Goal: Transaction & Acquisition: Purchase product/service

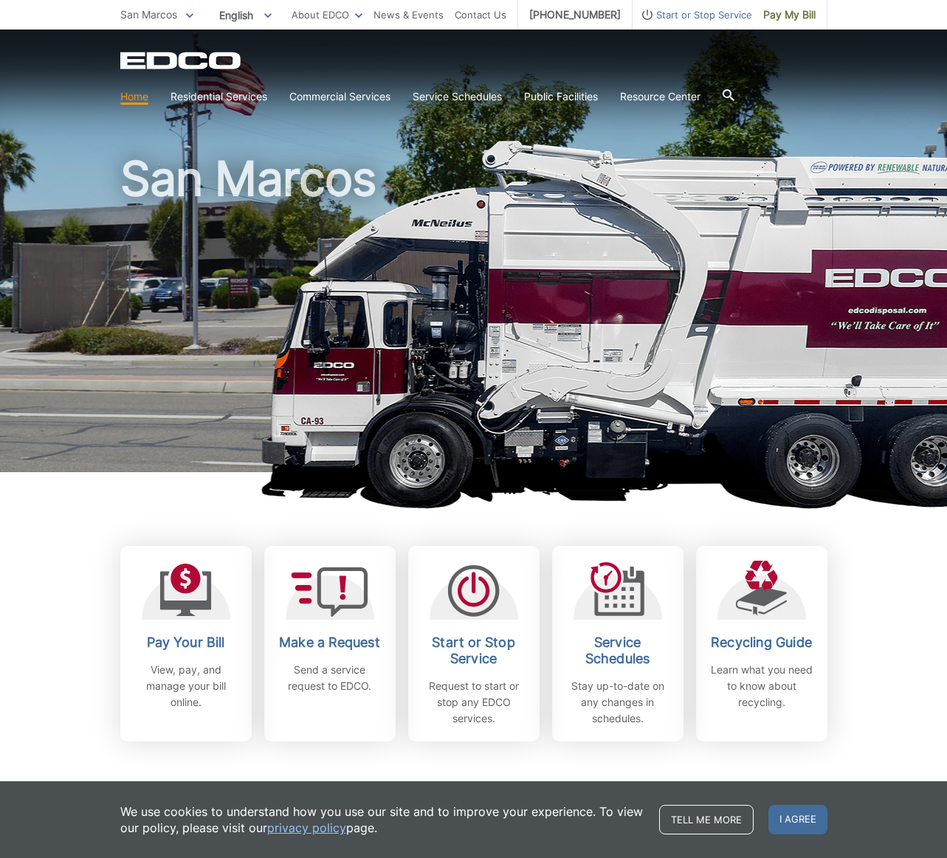
drag, startPoint x: 803, startPoint y: 821, endPoint x: 807, endPoint y: 805, distance: 15.9
click at [804, 819] on span "I agree" at bounding box center [797, 820] width 59 height 30
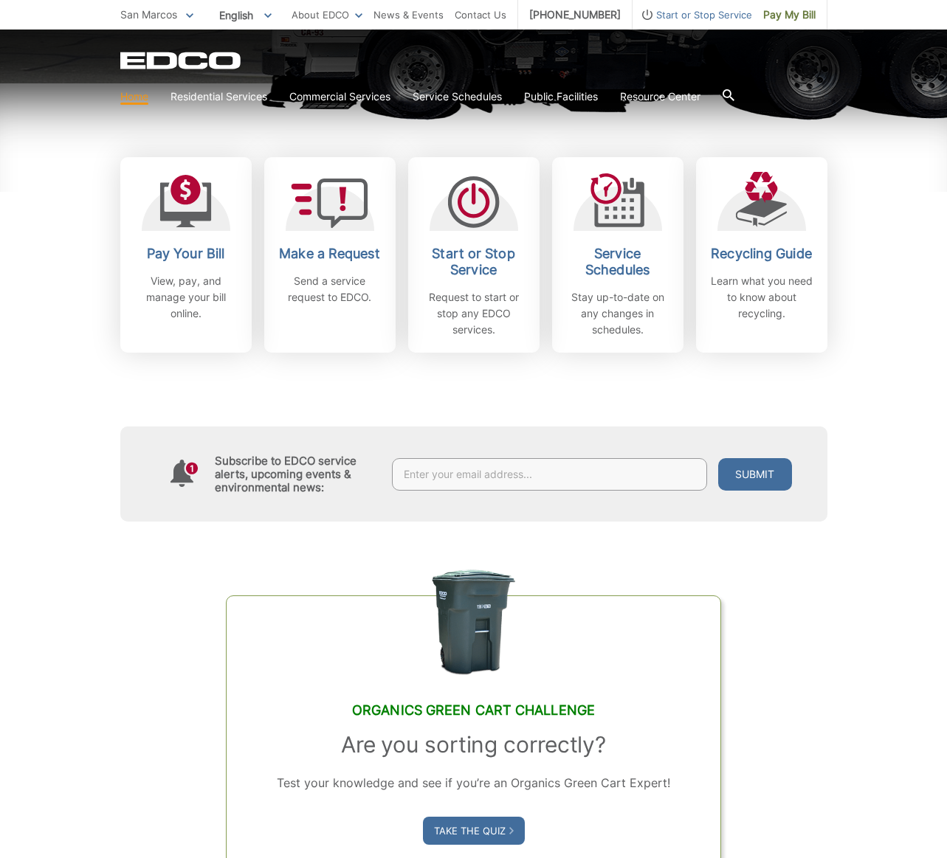
scroll to position [410, 0]
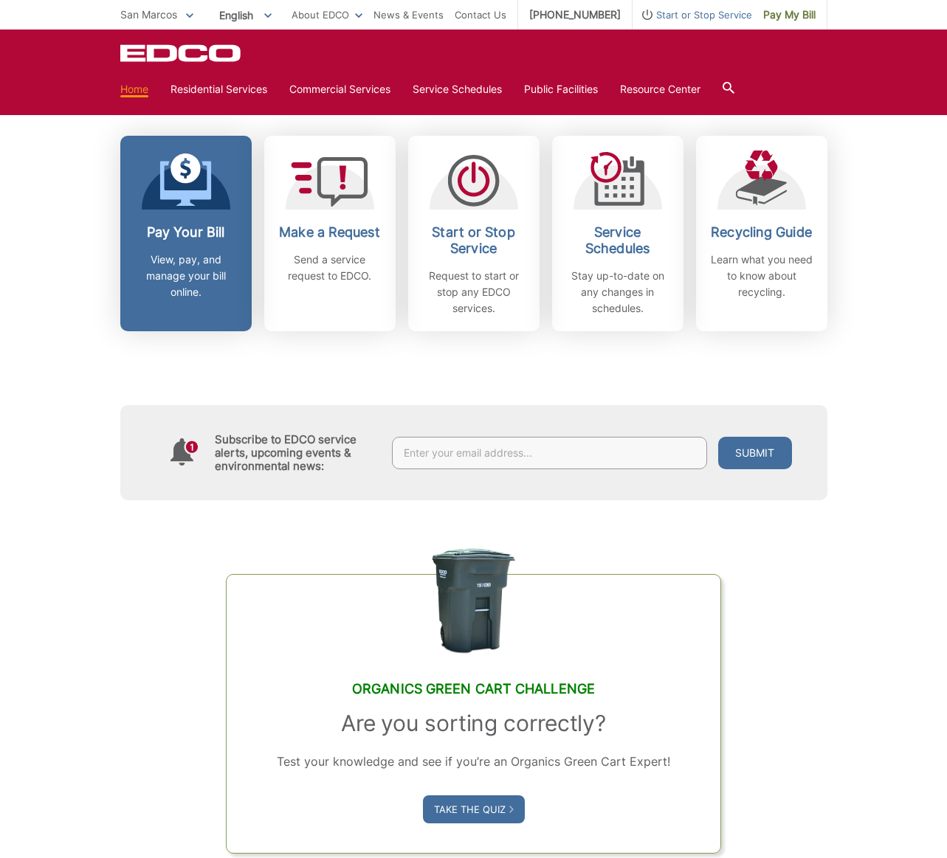
click at [201, 198] on icon at bounding box center [185, 183] width 52 height 45
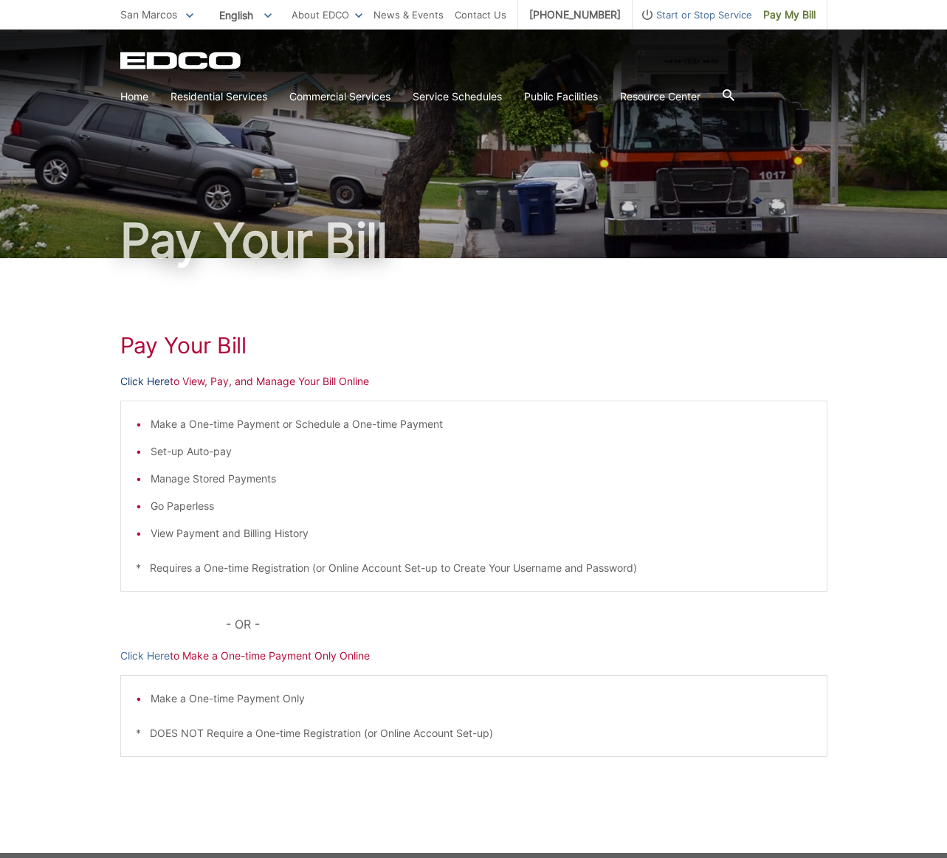
click at [145, 379] on link "Click Here" at bounding box center [144, 381] width 49 height 16
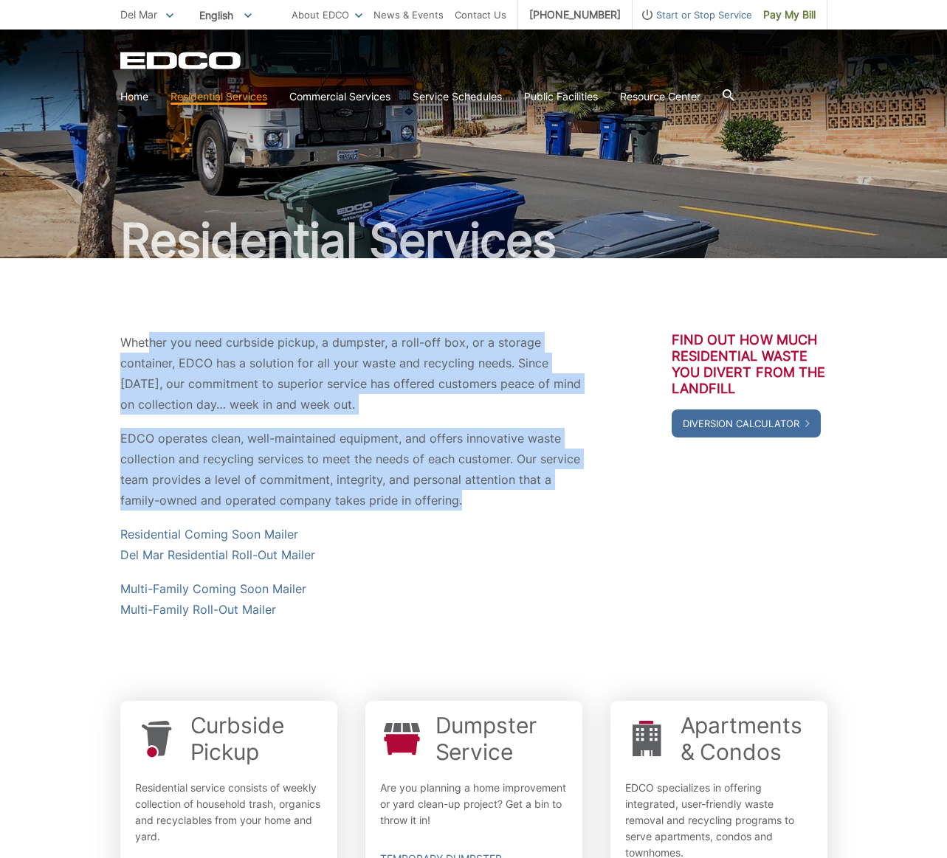
drag, startPoint x: 151, startPoint y: 343, endPoint x: 486, endPoint y: 502, distance: 371.4
click at [482, 502] on div "Whether you need curbside pickup, a dumpster, a roll-off box, or a storage cont…" at bounding box center [351, 476] width 462 height 288
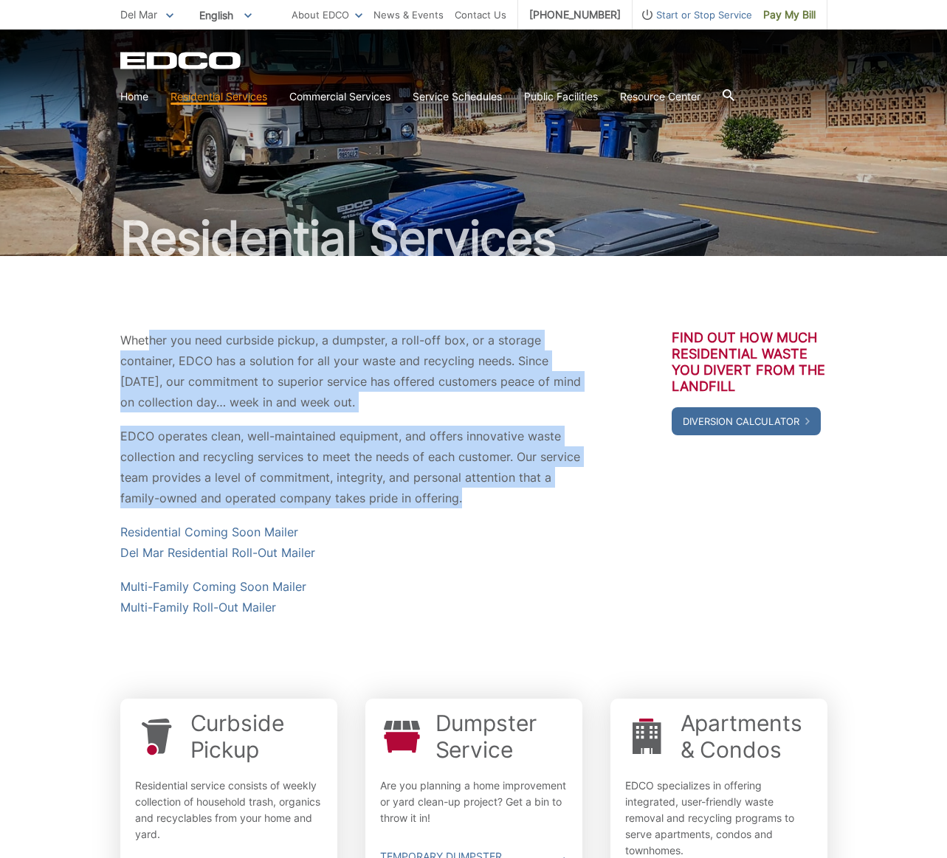
click at [489, 501] on p "EDCO operates clean, well-maintained equipment, and offers innovative waste col…" at bounding box center [351, 467] width 462 height 83
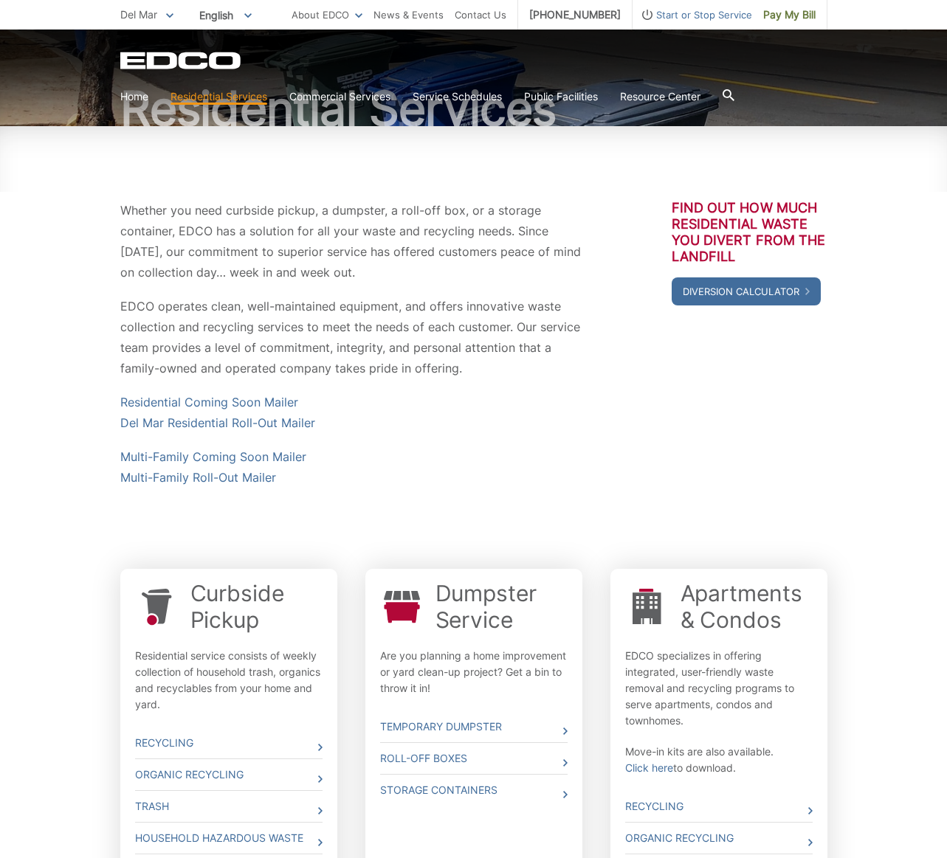
scroll to position [134, 0]
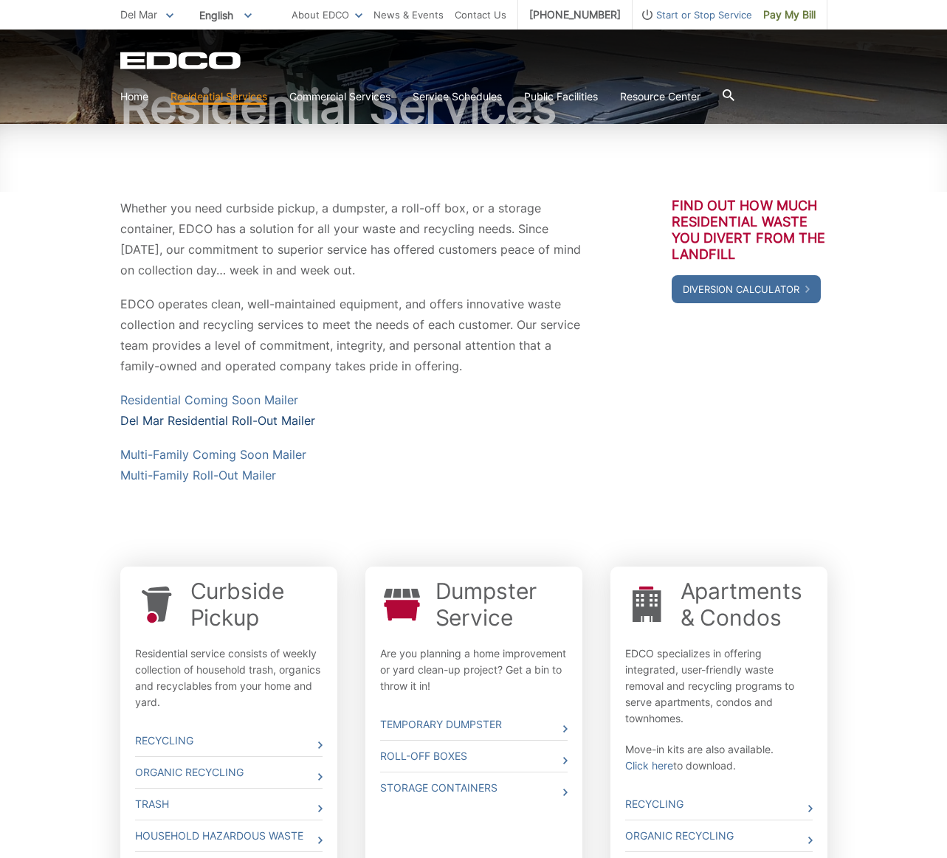
click at [244, 418] on link "Del Mar Residential Roll-Out Mailer" at bounding box center [217, 420] width 195 height 21
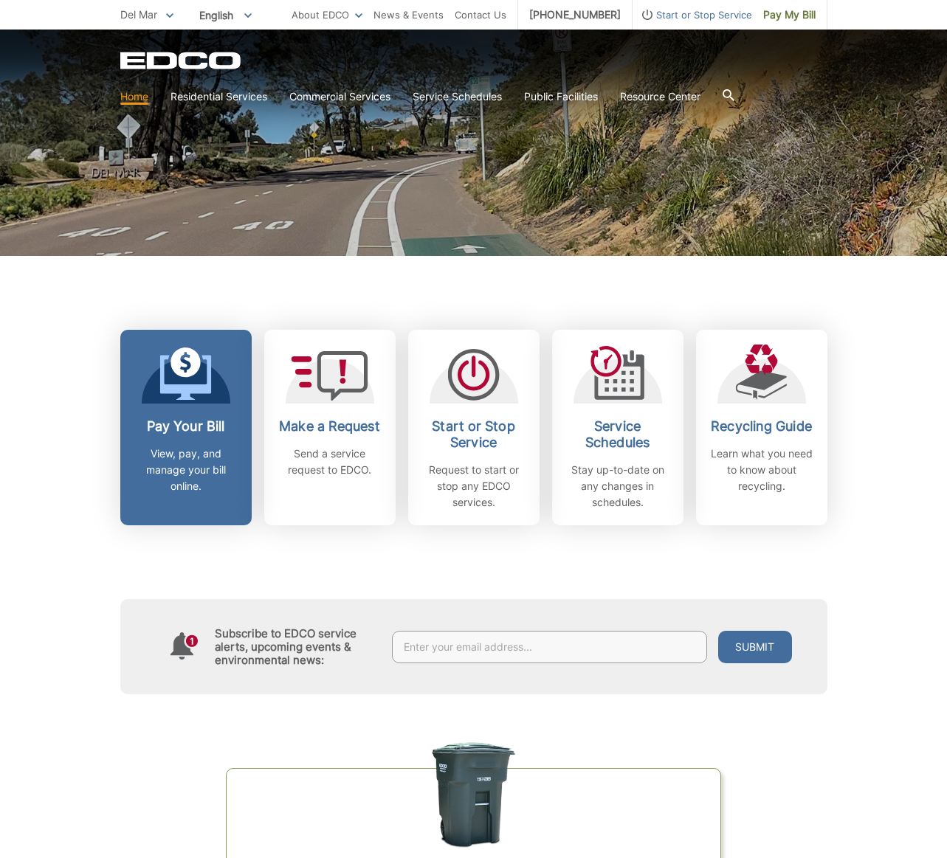
scroll to position [218, 0]
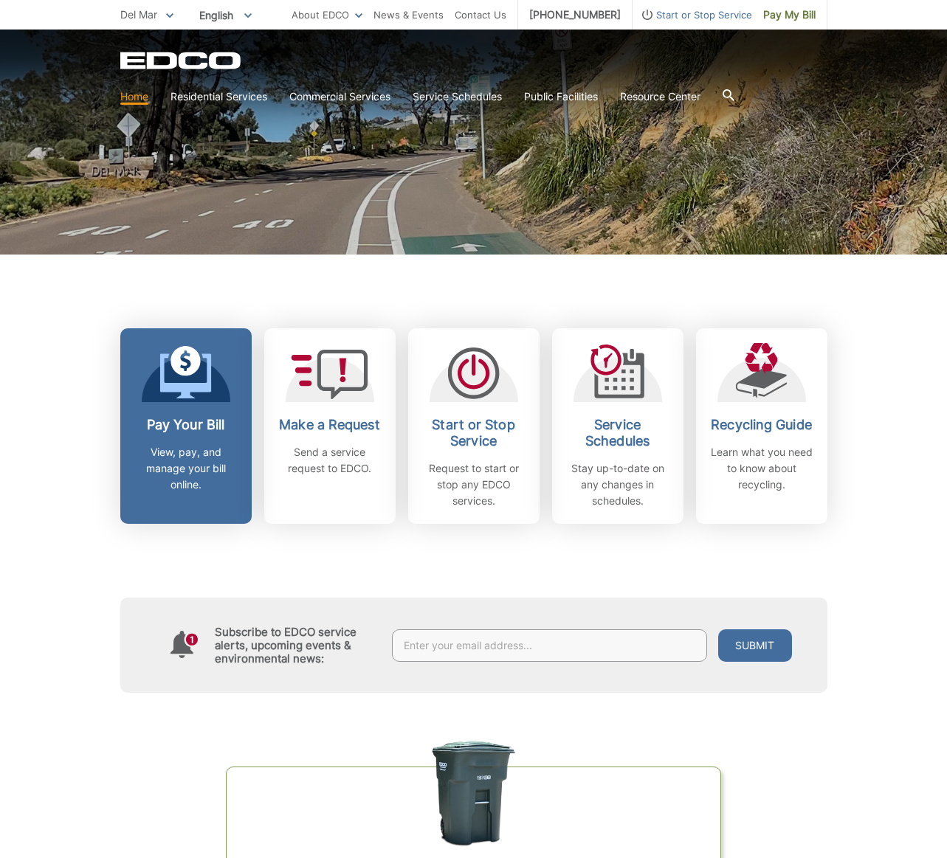
click at [197, 435] on div "Pay Your Bill View, pay, and manage your bill online." at bounding box center [185, 455] width 109 height 76
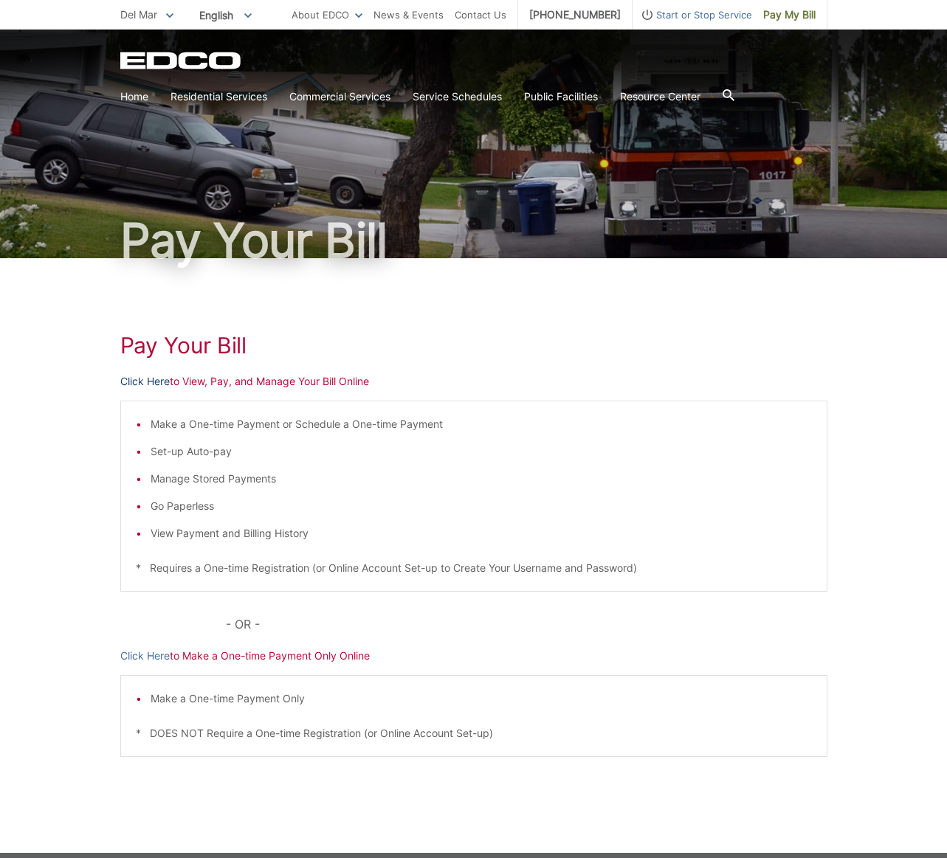
click at [145, 381] on link "Click Here" at bounding box center [144, 381] width 49 height 16
